Goal: Obtain resource: Download file/media

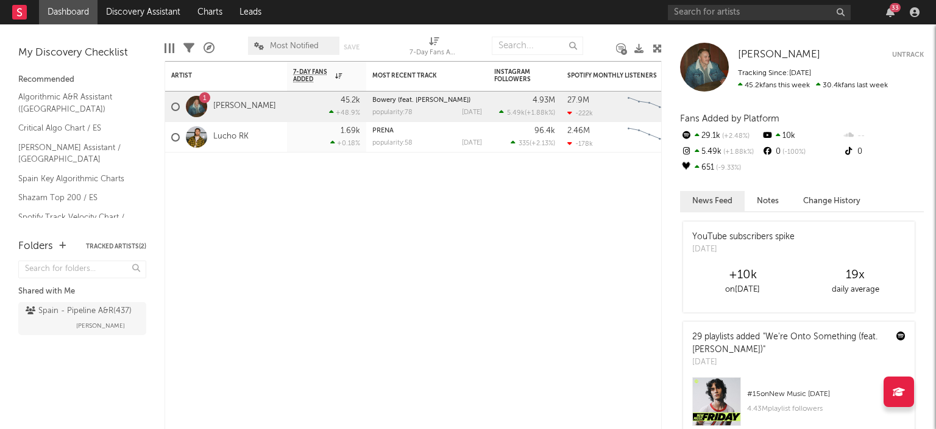
click at [692, 0] on div "33" at bounding box center [796, 12] width 256 height 24
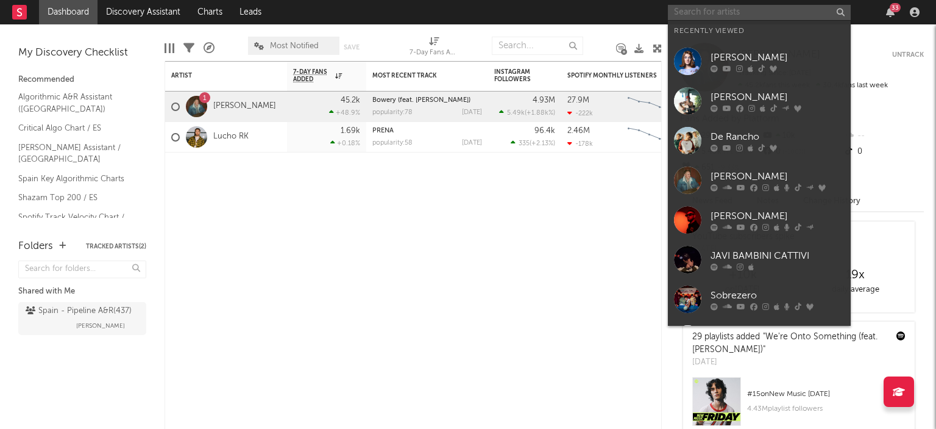
click at [695, 5] on input "text" at bounding box center [759, 12] width 183 height 15
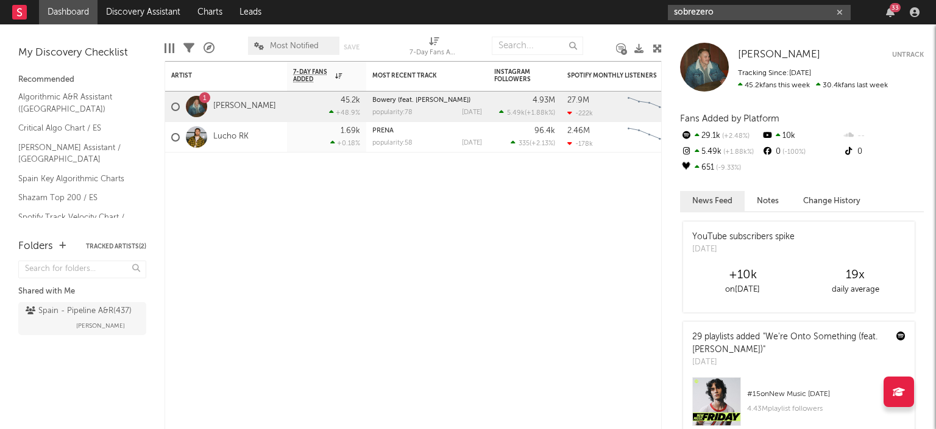
click at [721, 7] on input "sobrezero" at bounding box center [759, 12] width 183 height 15
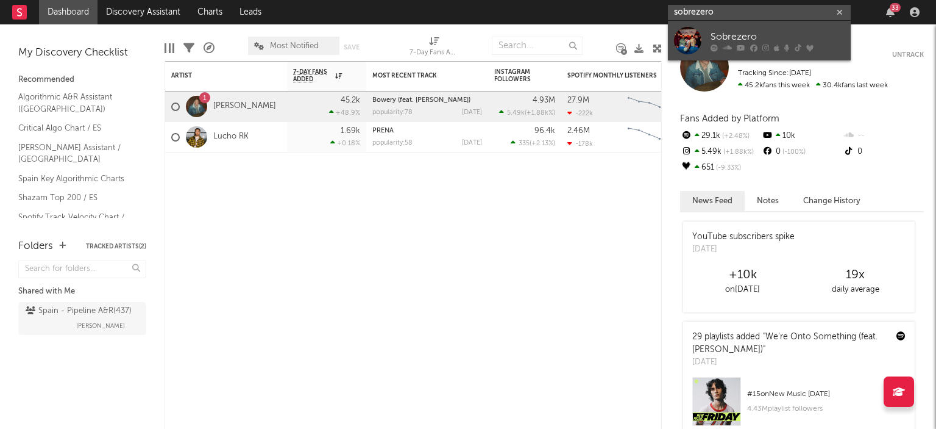
type input "sobrezero"
click at [711, 46] on icon at bounding box center [714, 47] width 7 height 7
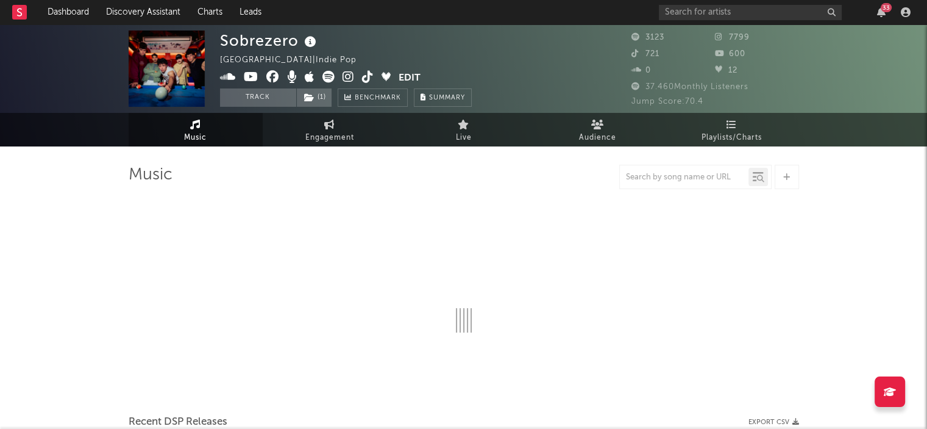
select select "1w"
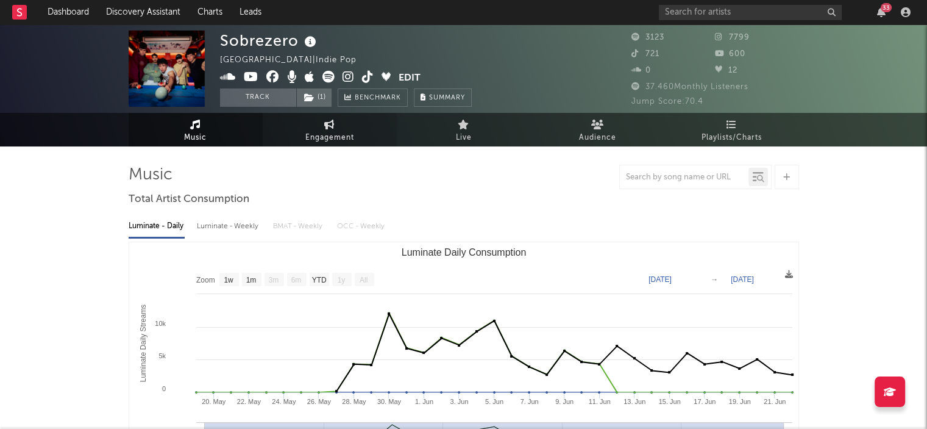
click at [337, 133] on span "Engagement" at bounding box center [329, 137] width 49 height 15
select select "1w"
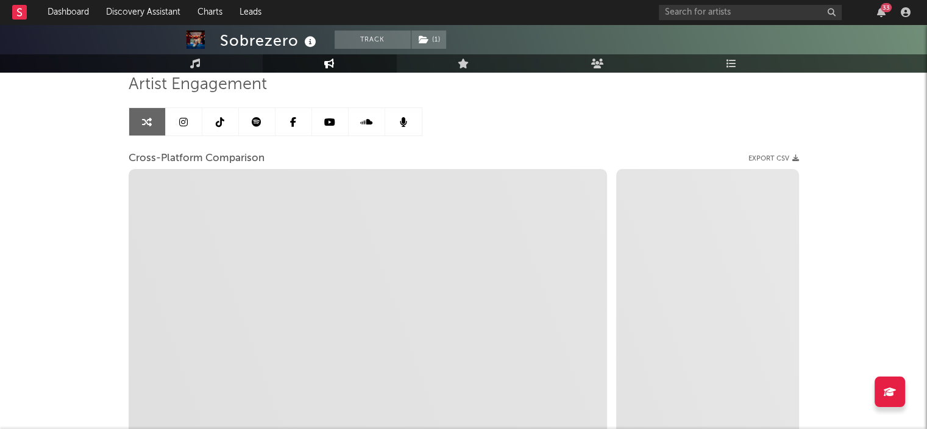
scroll to position [122, 0]
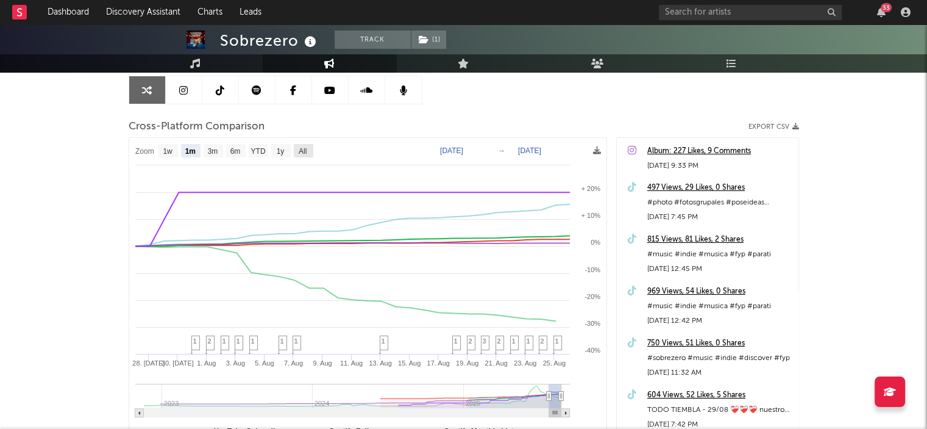
click at [312, 149] on rect at bounding box center [304, 150] width 20 height 13
select select "All"
type input "[DATE]"
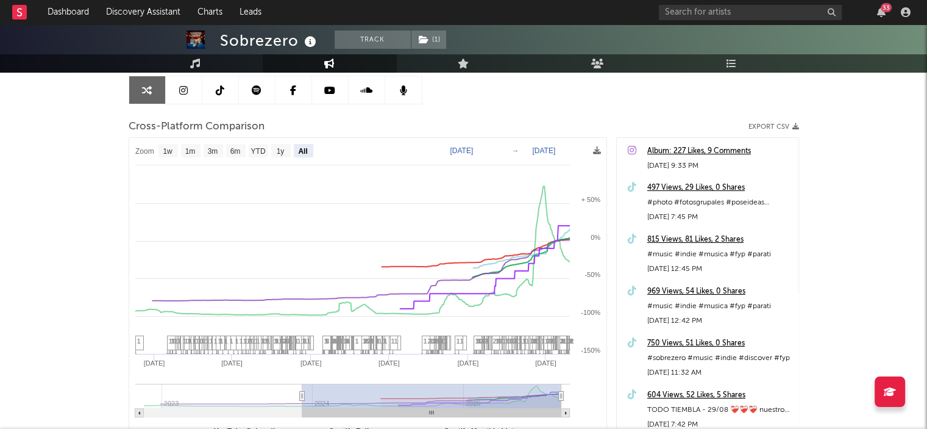
select select "All"
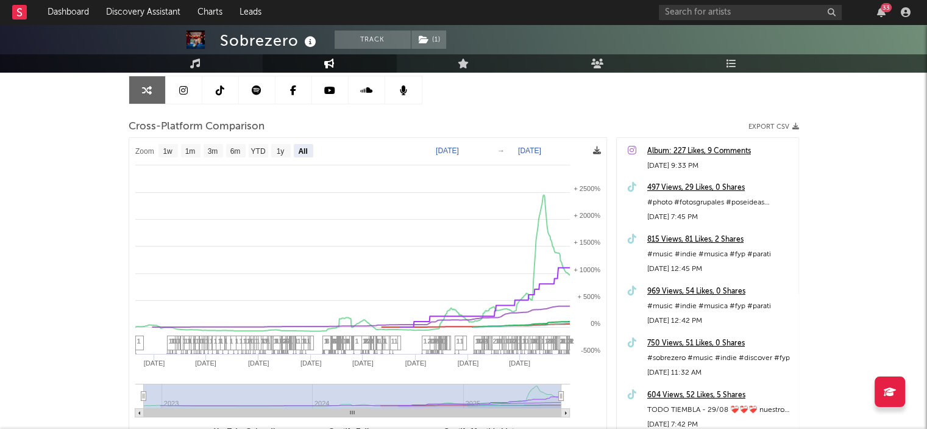
click at [597, 147] on icon at bounding box center [597, 150] width 8 height 8
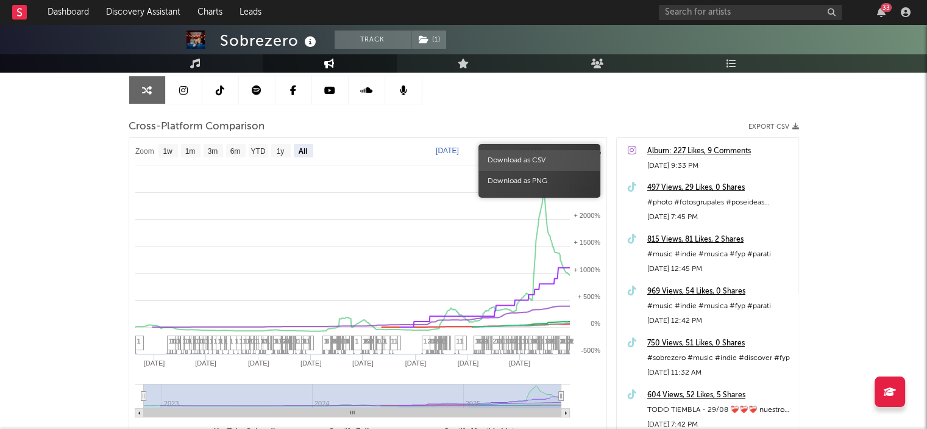
click at [547, 164] on span "Download as CSV" at bounding box center [540, 160] width 122 height 21
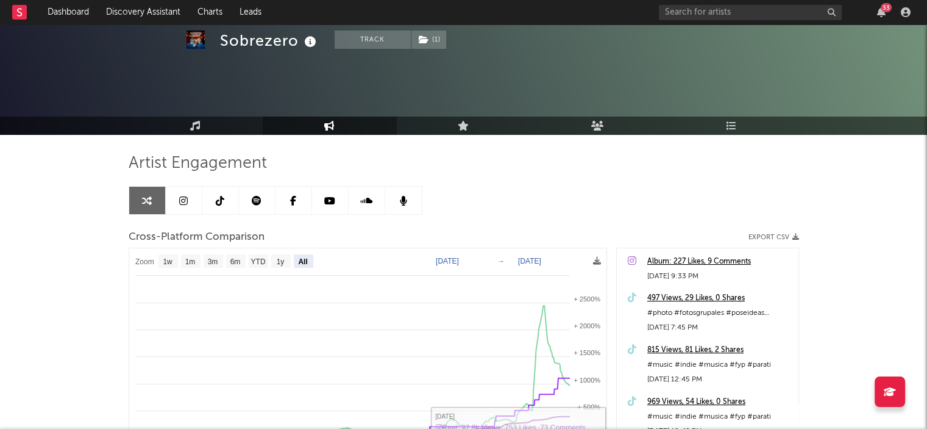
scroll to position [0, 0]
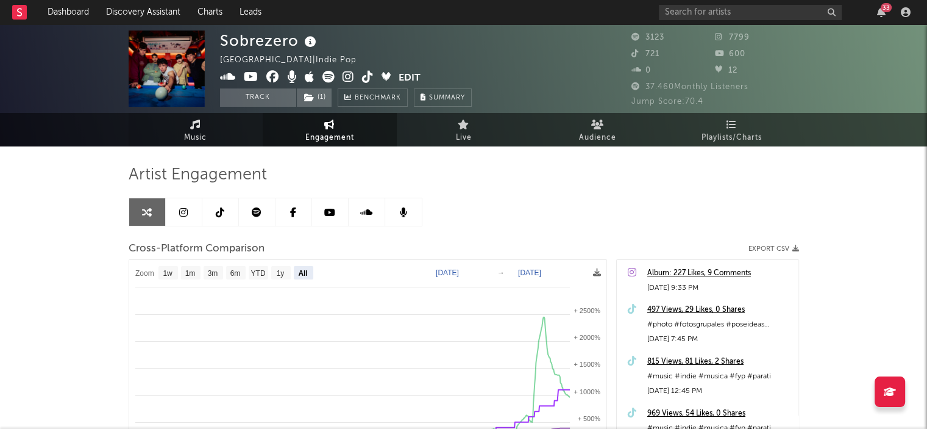
click at [214, 124] on link "Music" at bounding box center [196, 130] width 134 height 34
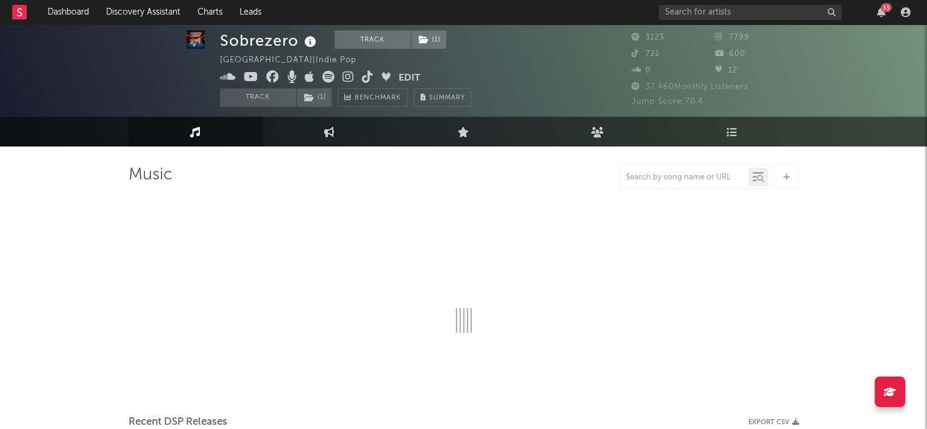
select select "1w"
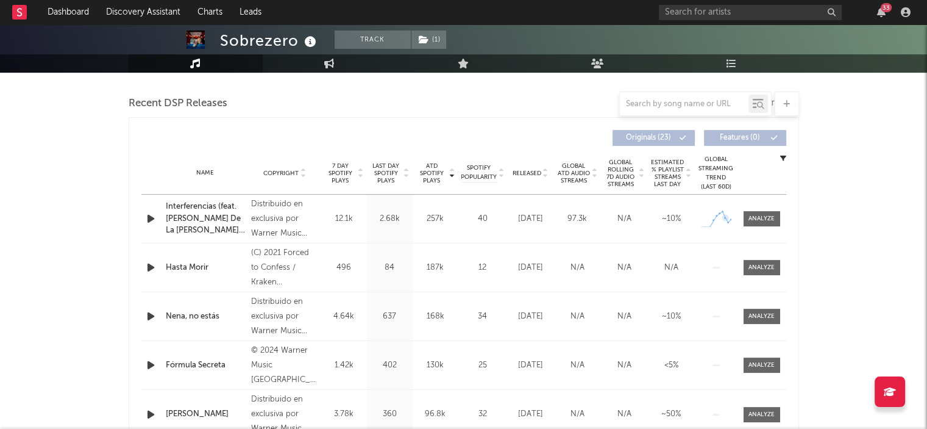
scroll to position [340, 0]
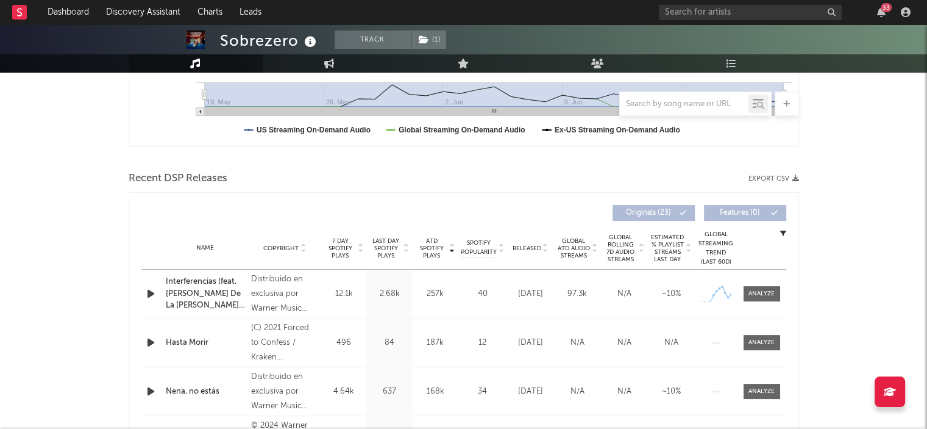
click at [764, 177] on button "Export CSV" at bounding box center [774, 178] width 51 height 7
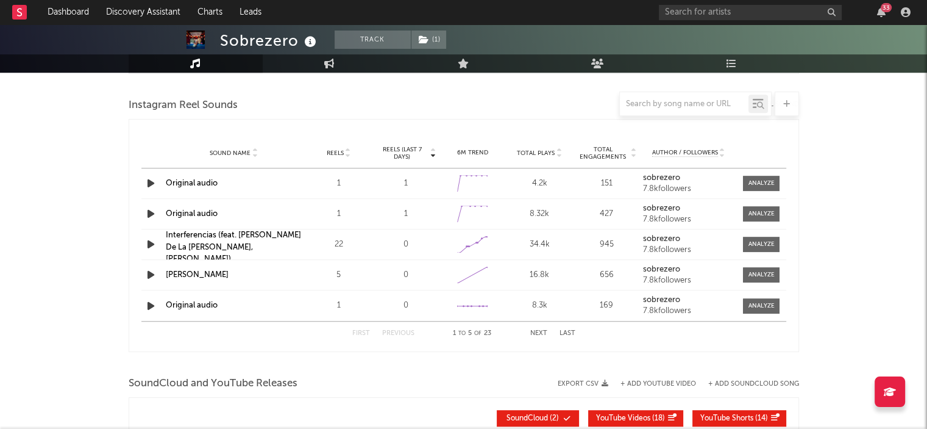
scroll to position [766, 0]
